Goal: Information Seeking & Learning: Learn about a topic

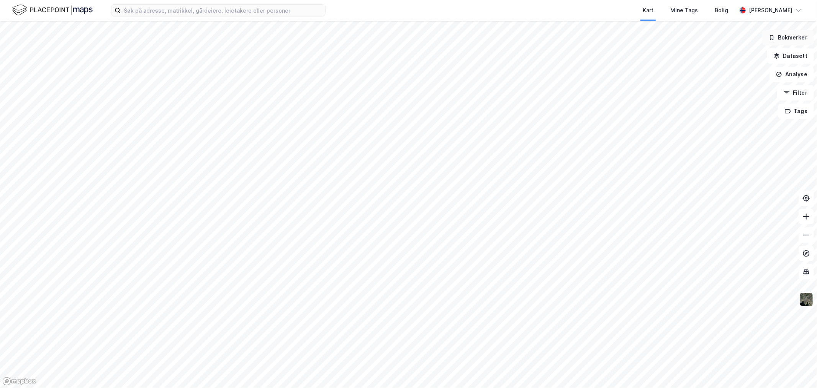
click at [795, 35] on button "Bokmerker" at bounding box center [788, 37] width 52 height 15
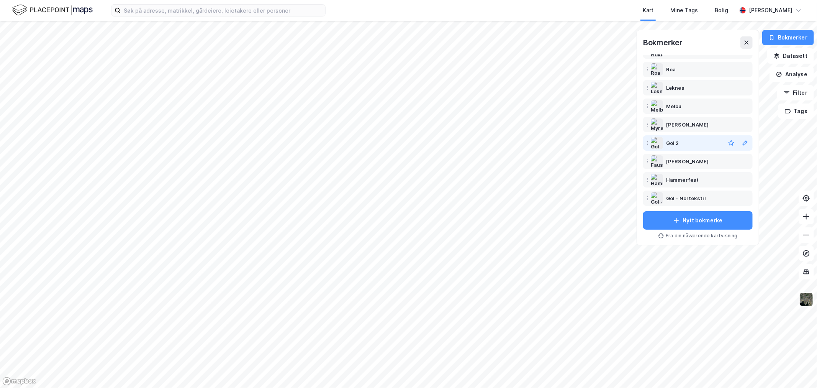
scroll to position [123, 0]
click at [679, 194] on div "Kambo" at bounding box center [675, 197] width 18 height 9
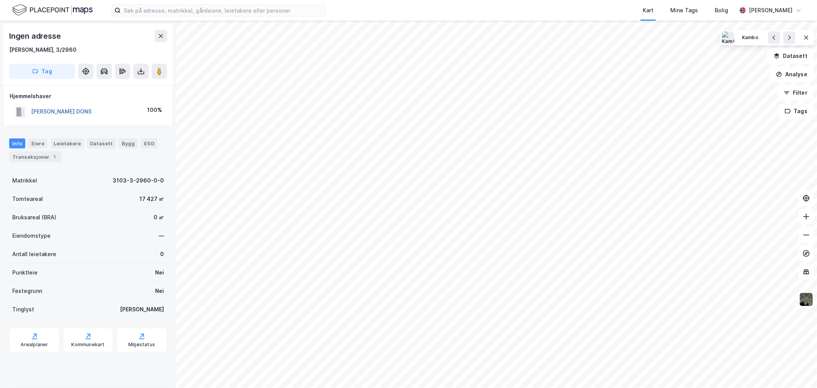
click at [0, 0] on button "[PERSON_NAME] DONS" at bounding box center [0, 0] width 0 height 0
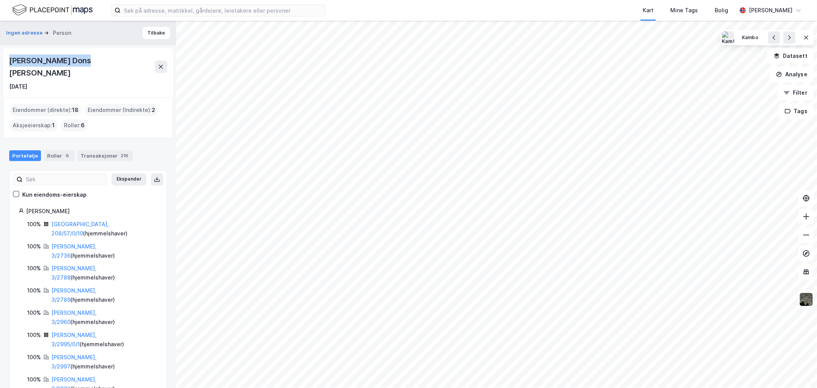
drag, startPoint x: 82, startPoint y: 59, endPoint x: 0, endPoint y: 57, distance: 82.4
click at [0, 57] on div "Ingen adresse Person Tilbake [PERSON_NAME] Dons [PERSON_NAME] [DATE] Eiendommer…" at bounding box center [88, 204] width 176 height 367
copy div "[PERSON_NAME] Dons [PERSON_NAME]"
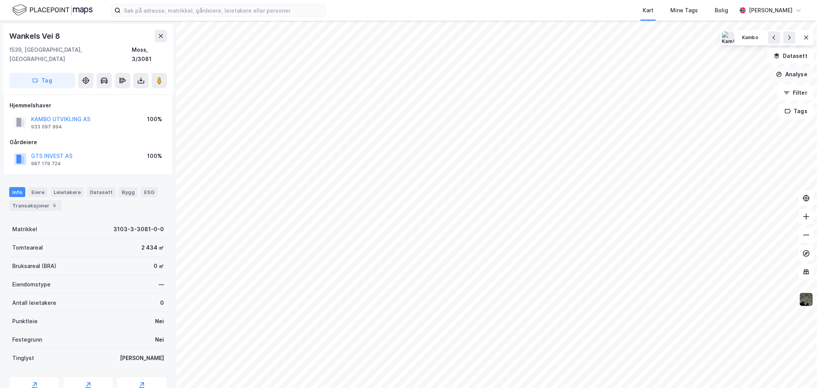
click at [794, 74] on button "Analyse" at bounding box center [791, 74] width 44 height 15
click at [709, 90] on div "Tegn område" at bounding box center [725, 90] width 67 height 7
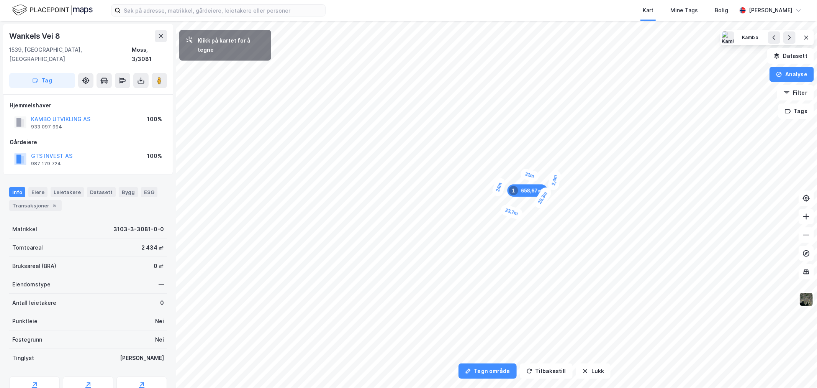
click at [554, 183] on div "2,4m" at bounding box center [554, 179] width 15 height 21
click at [801, 70] on button "Analyse" at bounding box center [791, 74] width 44 height 15
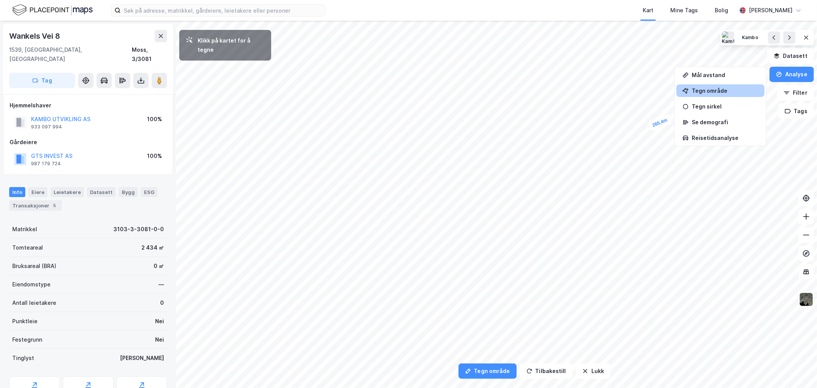
click at [717, 87] on div "Tegn område" at bounding box center [725, 90] width 67 height 7
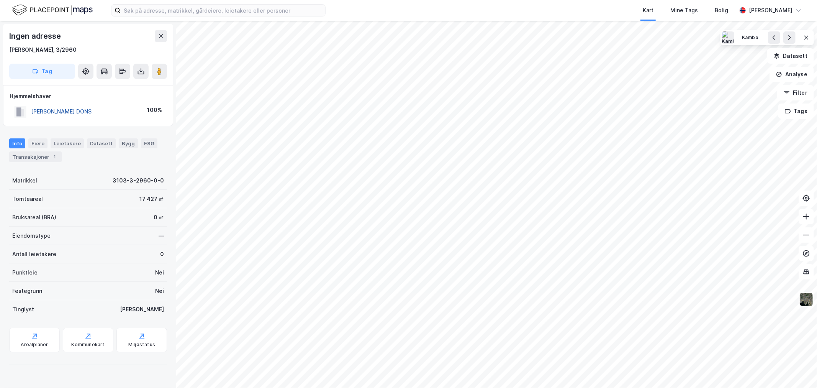
click at [0, 0] on button "[PERSON_NAME] DONS" at bounding box center [0, 0] width 0 height 0
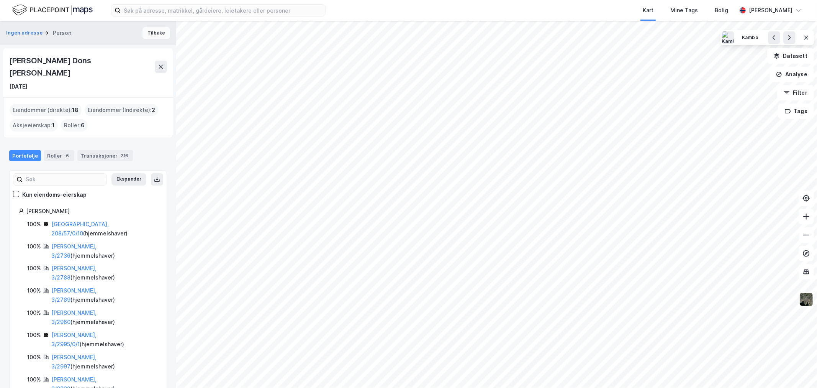
click at [149, 32] on button "Tilbake" at bounding box center [156, 33] width 28 height 12
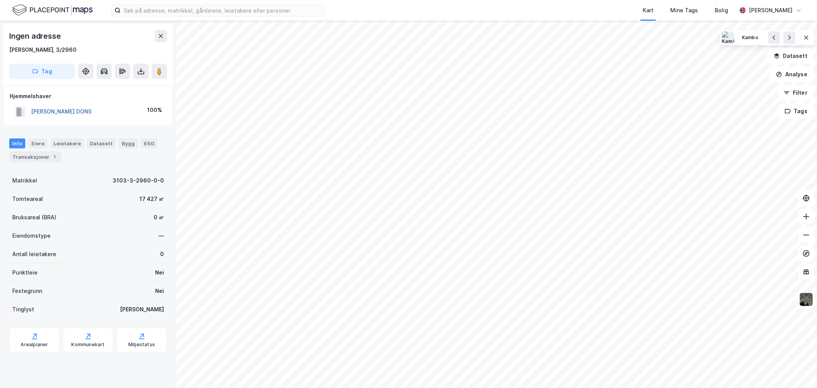
click at [0, 0] on button "[PERSON_NAME] DONS" at bounding box center [0, 0] width 0 height 0
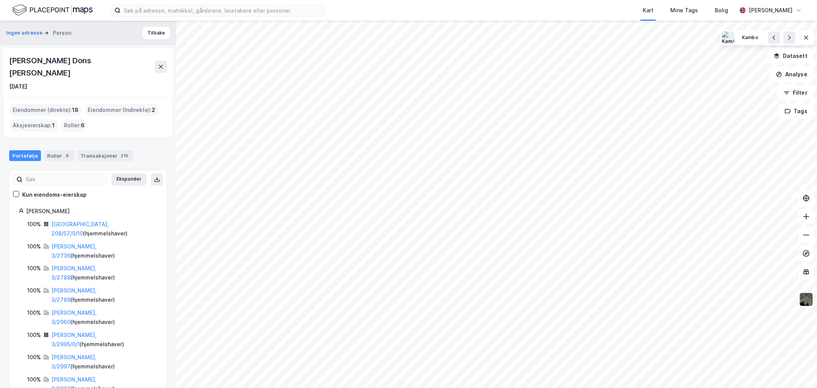
click at [47, 104] on div "Eiendommer (direkte) : 18" at bounding box center [46, 110] width 72 height 12
click at [70, 119] on div "Roller : 6" at bounding box center [74, 125] width 27 height 12
click at [54, 150] on div "Roller 6" at bounding box center [59, 155] width 30 height 11
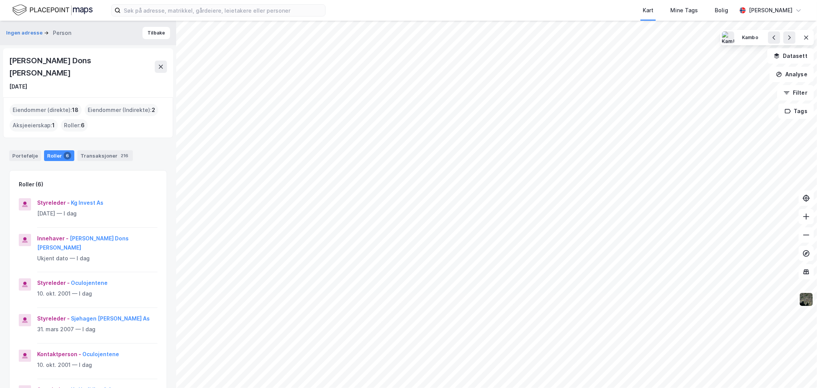
click at [86, 56] on div "[PERSON_NAME] Dons [PERSON_NAME]" at bounding box center [88, 66] width 158 height 25
drag, startPoint x: 93, startPoint y: 61, endPoint x: 0, endPoint y: 59, distance: 93.1
click at [0, 59] on div "Ingen adresse Person Tilbake [PERSON_NAME] Dons [PERSON_NAME] [DATE] Eiendommer…" at bounding box center [88, 204] width 176 height 367
click at [82, 52] on div "[PERSON_NAME] Dons [PERSON_NAME] [DATE]" at bounding box center [88, 72] width 170 height 49
click at [158, 64] on icon at bounding box center [161, 67] width 6 height 6
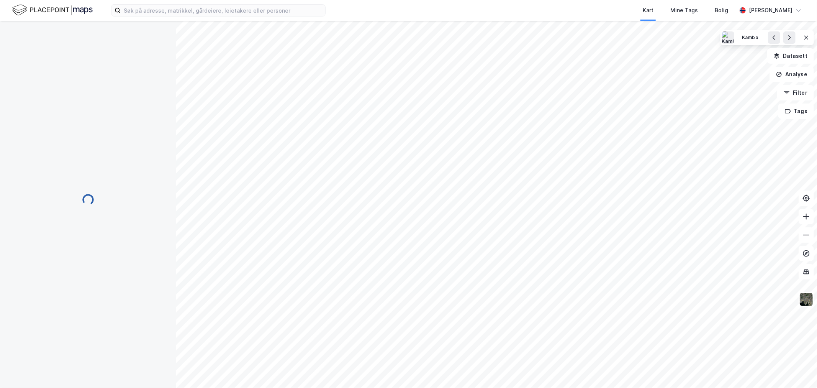
click at [6, 212] on div at bounding box center [88, 204] width 176 height 367
click at [787, 56] on button "Datasett" at bounding box center [790, 55] width 47 height 15
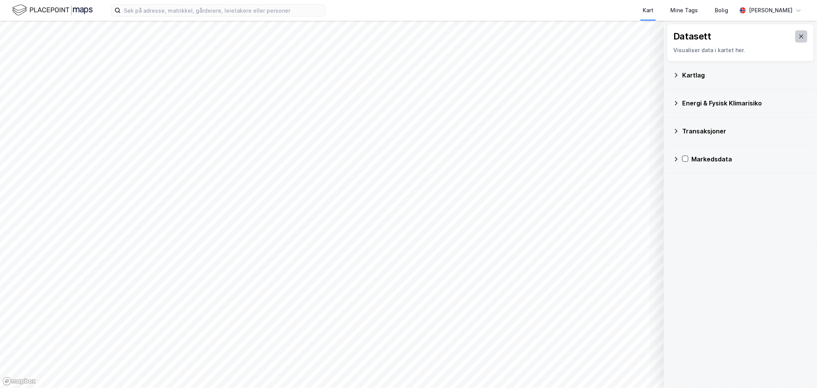
click at [799, 36] on icon at bounding box center [801, 36] width 4 height 4
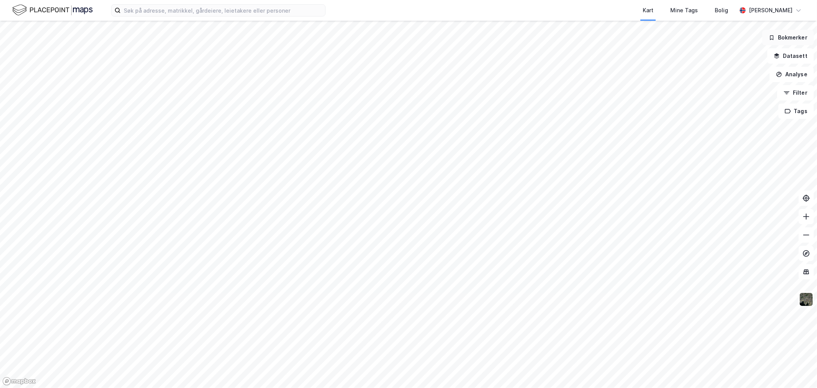
click at [795, 36] on button "Bokmerker" at bounding box center [788, 37] width 52 height 15
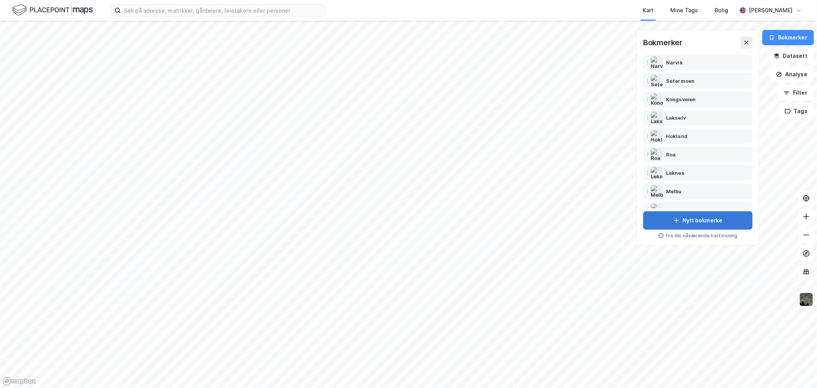
click at [681, 221] on button "Nytt bokmerke" at bounding box center [698, 220] width 110 height 18
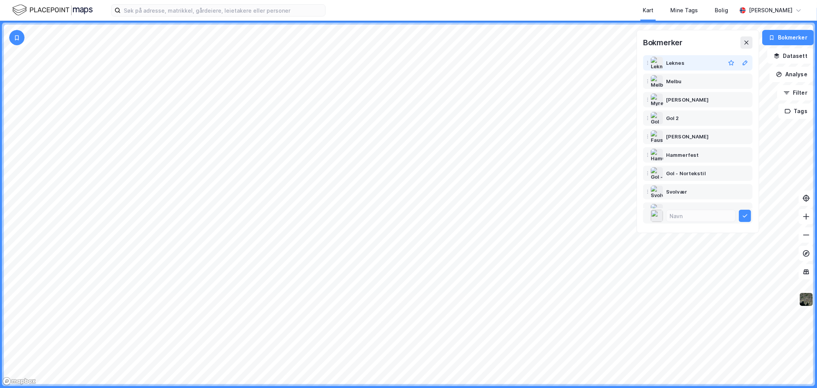
scroll to position [123, 0]
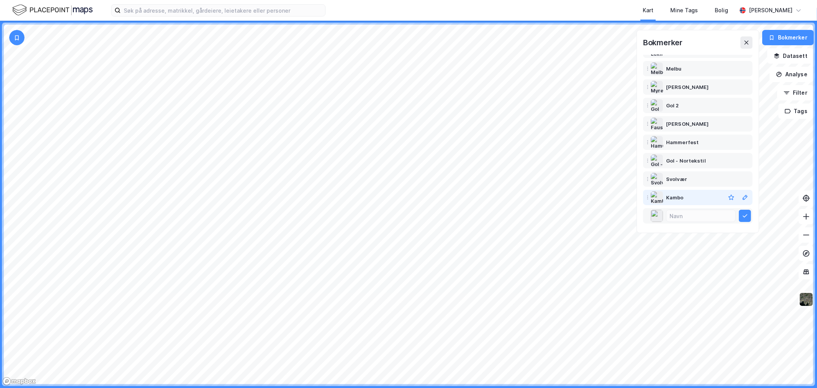
click at [673, 197] on div "Kambo" at bounding box center [675, 197] width 18 height 9
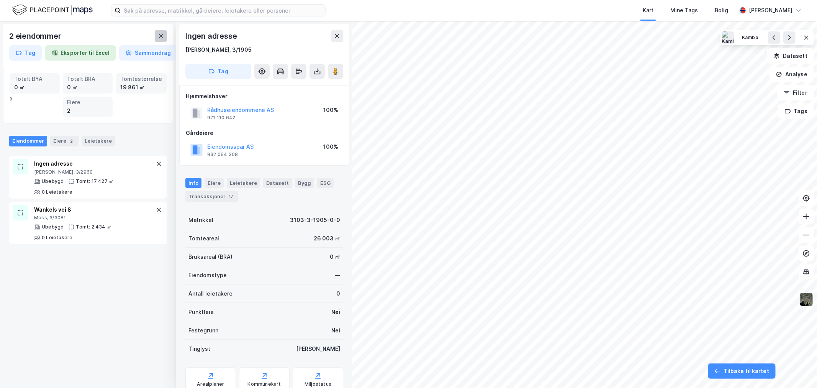
click at [164, 37] on icon at bounding box center [161, 36] width 6 height 6
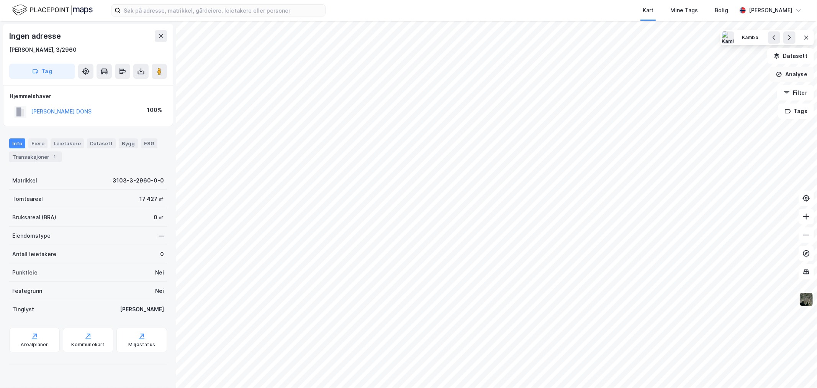
click at [785, 77] on button "Analyse" at bounding box center [791, 74] width 44 height 15
click at [717, 93] on div "Tegn område" at bounding box center [725, 90] width 67 height 7
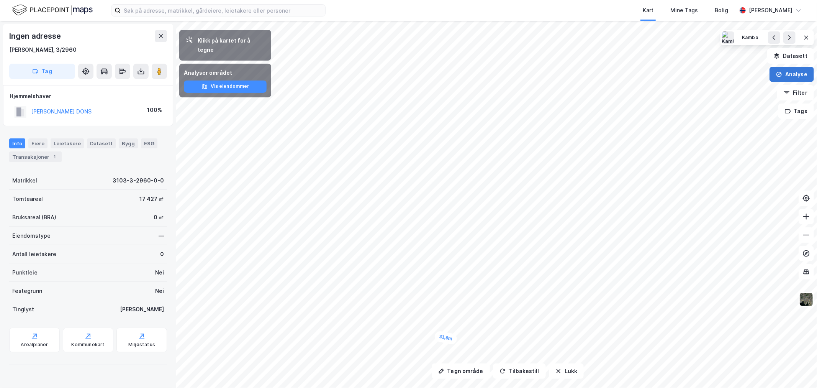
click at [791, 76] on button "Analyse" at bounding box center [791, 74] width 44 height 15
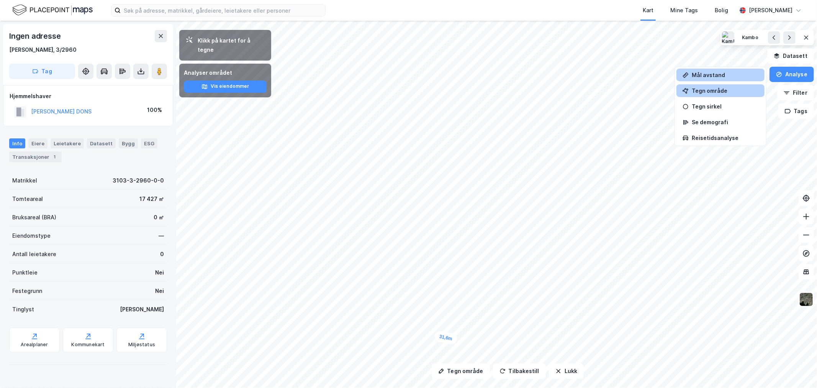
click at [702, 77] on div "Mål avstand" at bounding box center [725, 75] width 67 height 7
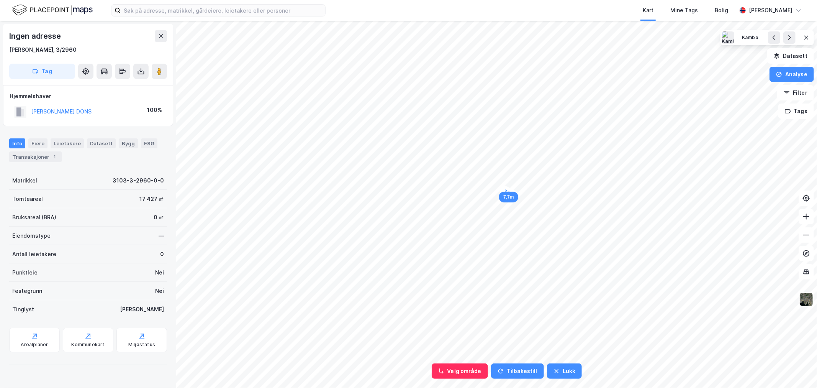
click at [501, 189] on div "7,7m" at bounding box center [509, 193] width 22 height 19
click at [496, 217] on div "4m" at bounding box center [490, 213] width 19 height 17
click at [792, 82] on div "Velg område Tilbakestill Lukk Ingen adresse Moss, 3/2960 Tag Hjemmelshaver WANK…" at bounding box center [408, 204] width 817 height 367
click at [793, 76] on button "Analyse" at bounding box center [791, 74] width 44 height 15
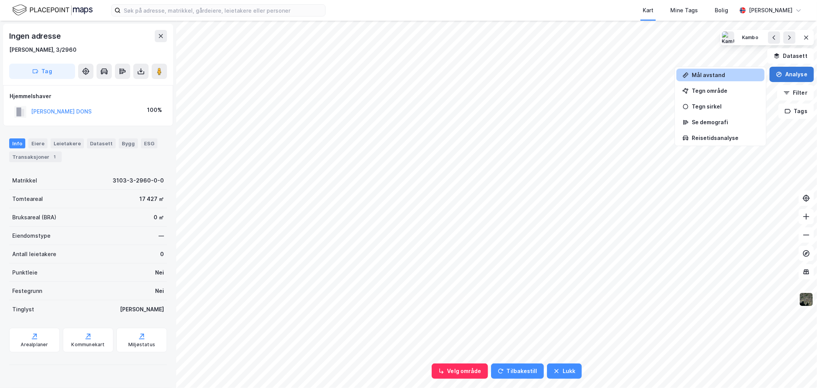
click at [792, 74] on button "Analyse" at bounding box center [791, 74] width 44 height 15
click at [779, 72] on icon "button" at bounding box center [779, 74] width 5 height 5
click at [730, 71] on div "Mål avstand" at bounding box center [720, 75] width 88 height 13
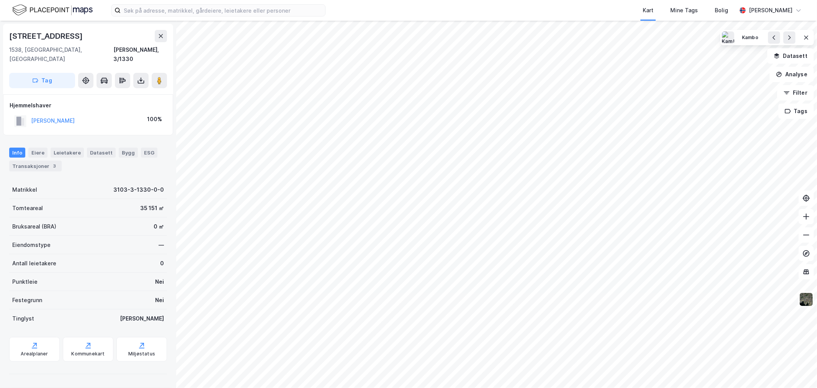
click at [504, 387] on html "Kart Mine Tags Bolig Arne Bertelsen Herregårdsveien 1 1538, Moss, Østfold Moss,…" at bounding box center [408, 194] width 817 height 388
click at [476, 387] on html "Kart Mine Tags Bolig Arne Bertelsen Herregårdsveien 1 1538, Moss, Østfold Moss,…" at bounding box center [408, 194] width 817 height 388
click at [396, 387] on html "Kart Mine Tags Bolig Arne Bertelsen Herregårdsveien 1 1538, Moss, Østfold Moss,…" at bounding box center [408, 194] width 817 height 388
